Goal: Task Accomplishment & Management: Use online tool/utility

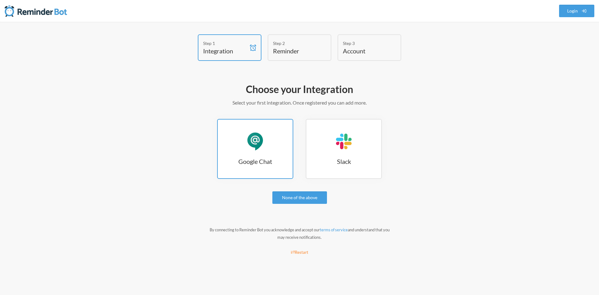
click at [249, 140] on div "Google Chat" at bounding box center [255, 141] width 19 height 19
click at [257, 159] on h3 "Google Chat" at bounding box center [255, 161] width 75 height 9
click at [259, 124] on link "Google Chat Google Chat" at bounding box center [255, 149] width 76 height 60
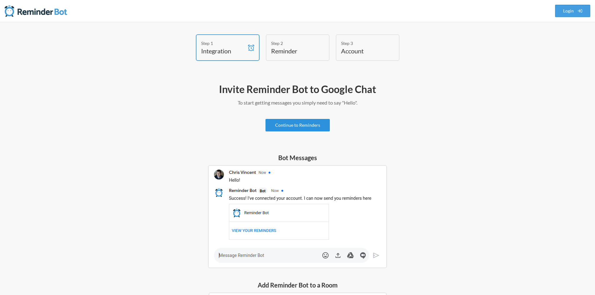
click at [299, 126] on link "Continue to Reminders" at bounding box center [297, 125] width 64 height 12
